Goal: Task Accomplishment & Management: Use online tool/utility

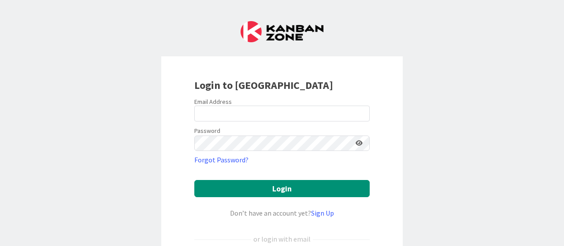
scroll to position [88, 0]
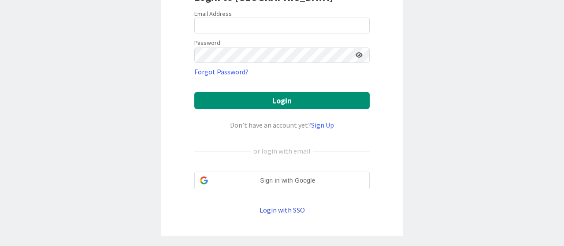
click at [279, 209] on link "Login with SSO" at bounding box center [281, 210] width 45 height 9
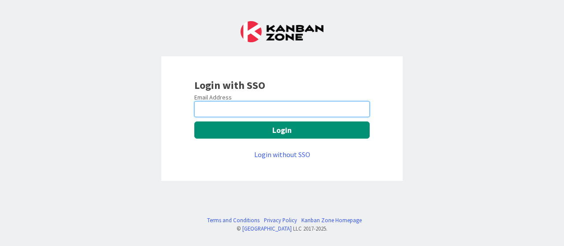
click at [228, 104] on input "email" at bounding box center [281, 109] width 175 height 16
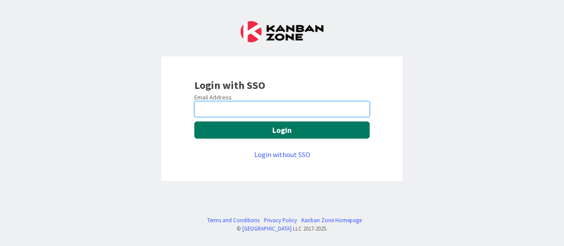
type input "[EMAIL_ADDRESS][DOMAIN_NAME]"
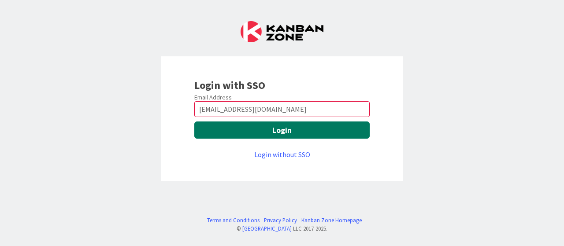
click at [257, 133] on button "Login" at bounding box center [281, 130] width 175 height 17
